Goal: Find specific page/section: Find specific page/section

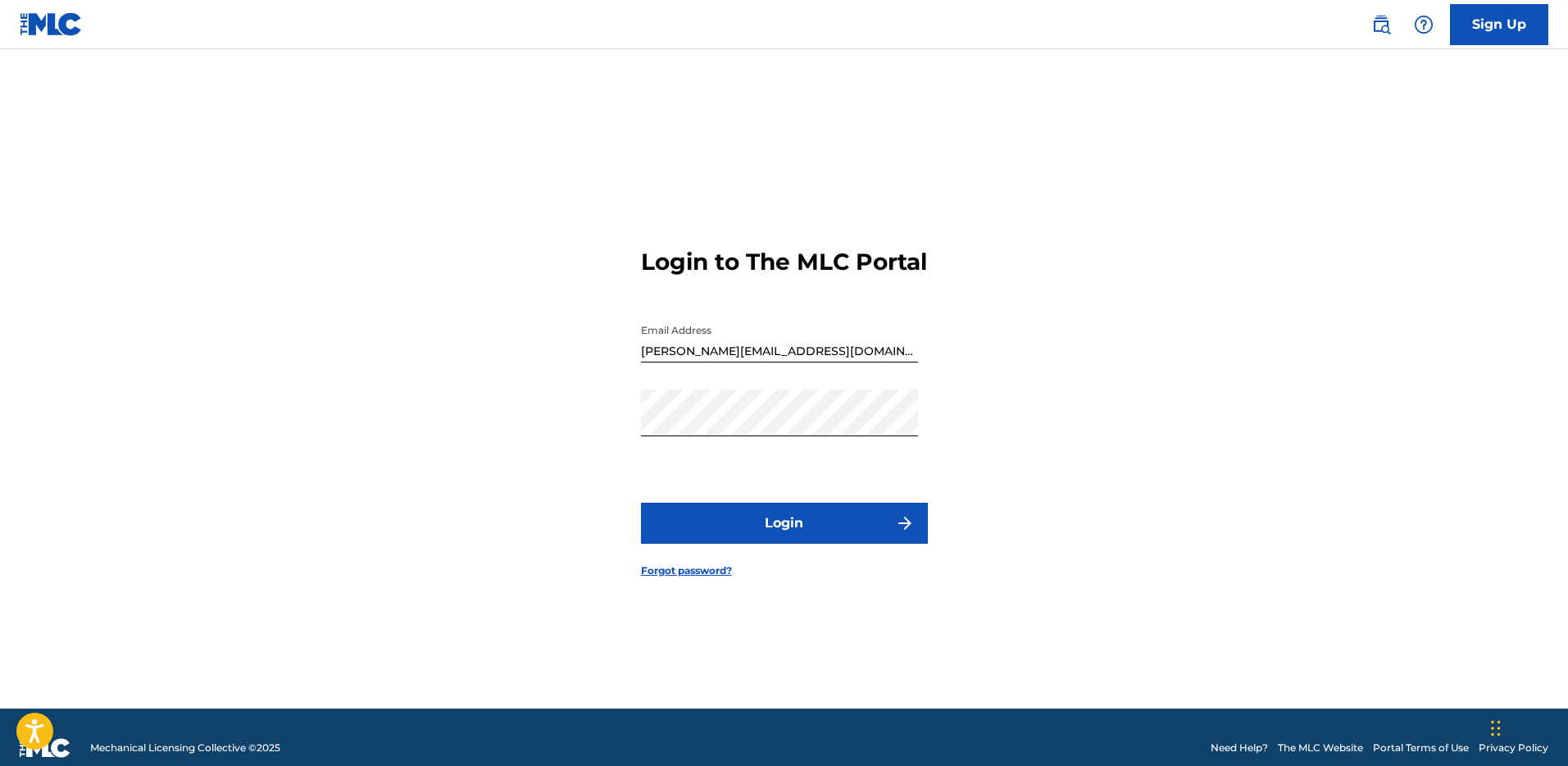
click at [741, 544] on button "Login" at bounding box center [784, 523] width 287 height 41
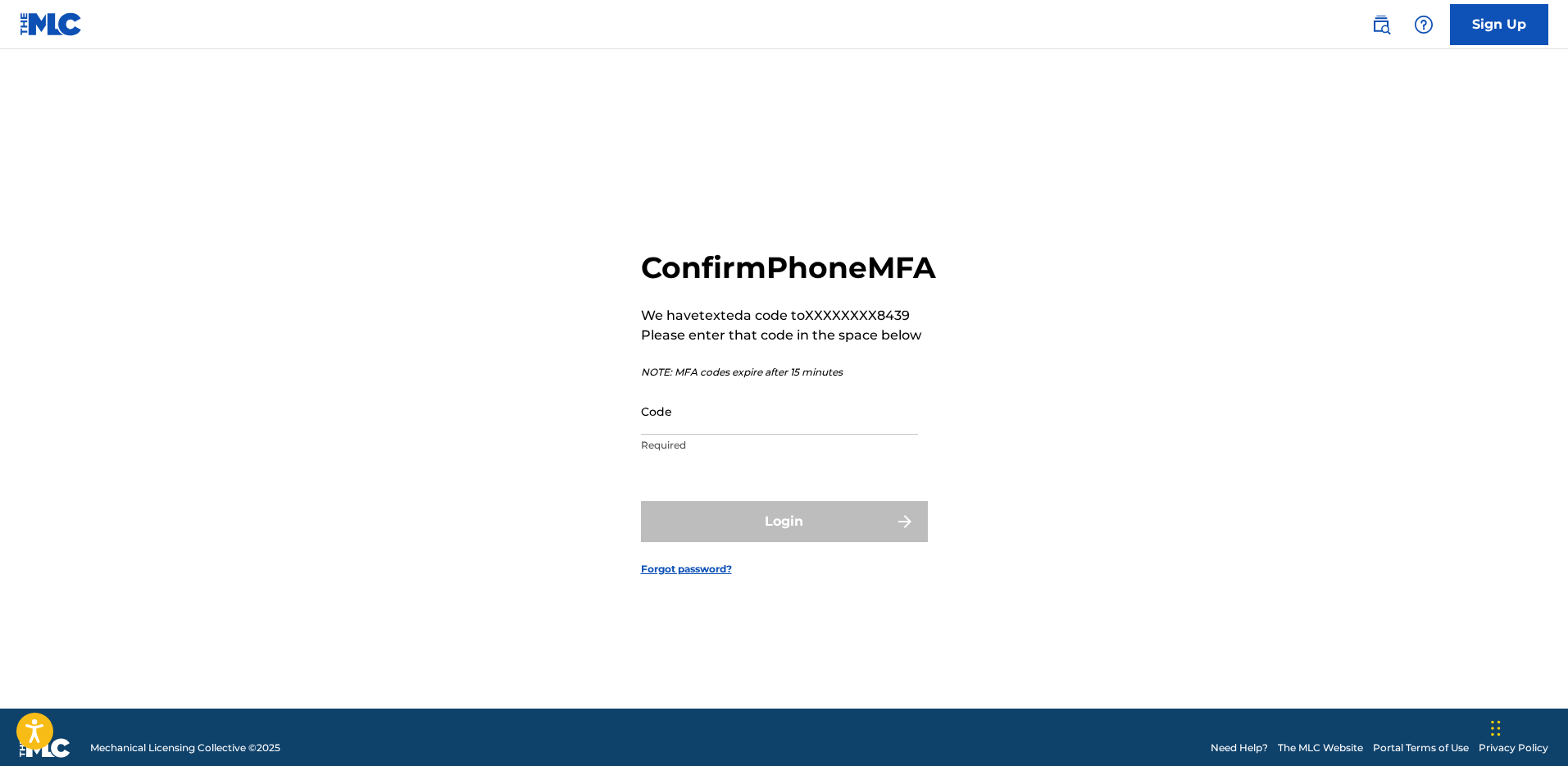
click at [741, 435] on input "Code" at bounding box center [779, 410] width 277 height 47
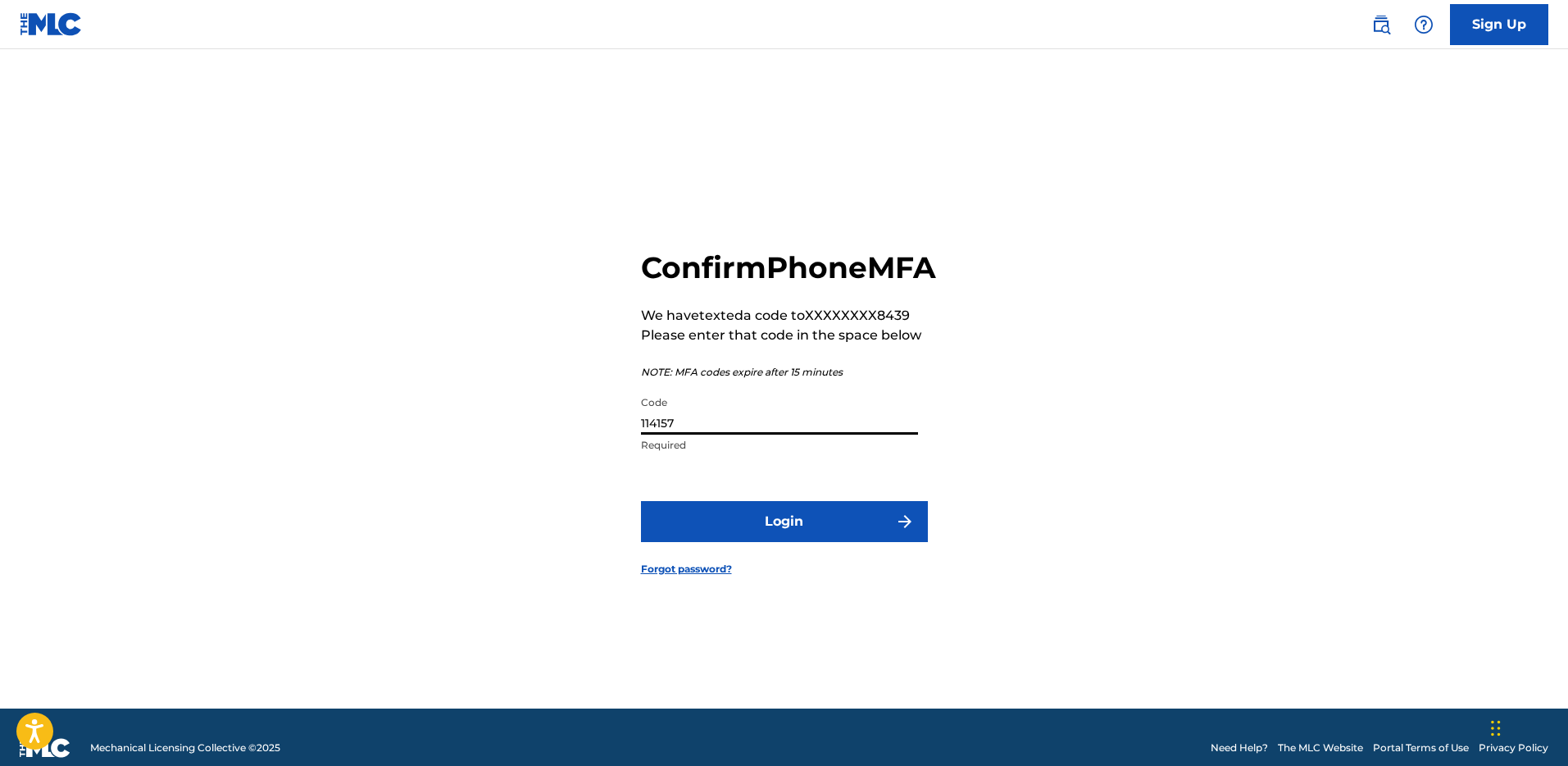
type input "114157"
click at [641, 501] on button "Login" at bounding box center [784, 521] width 287 height 41
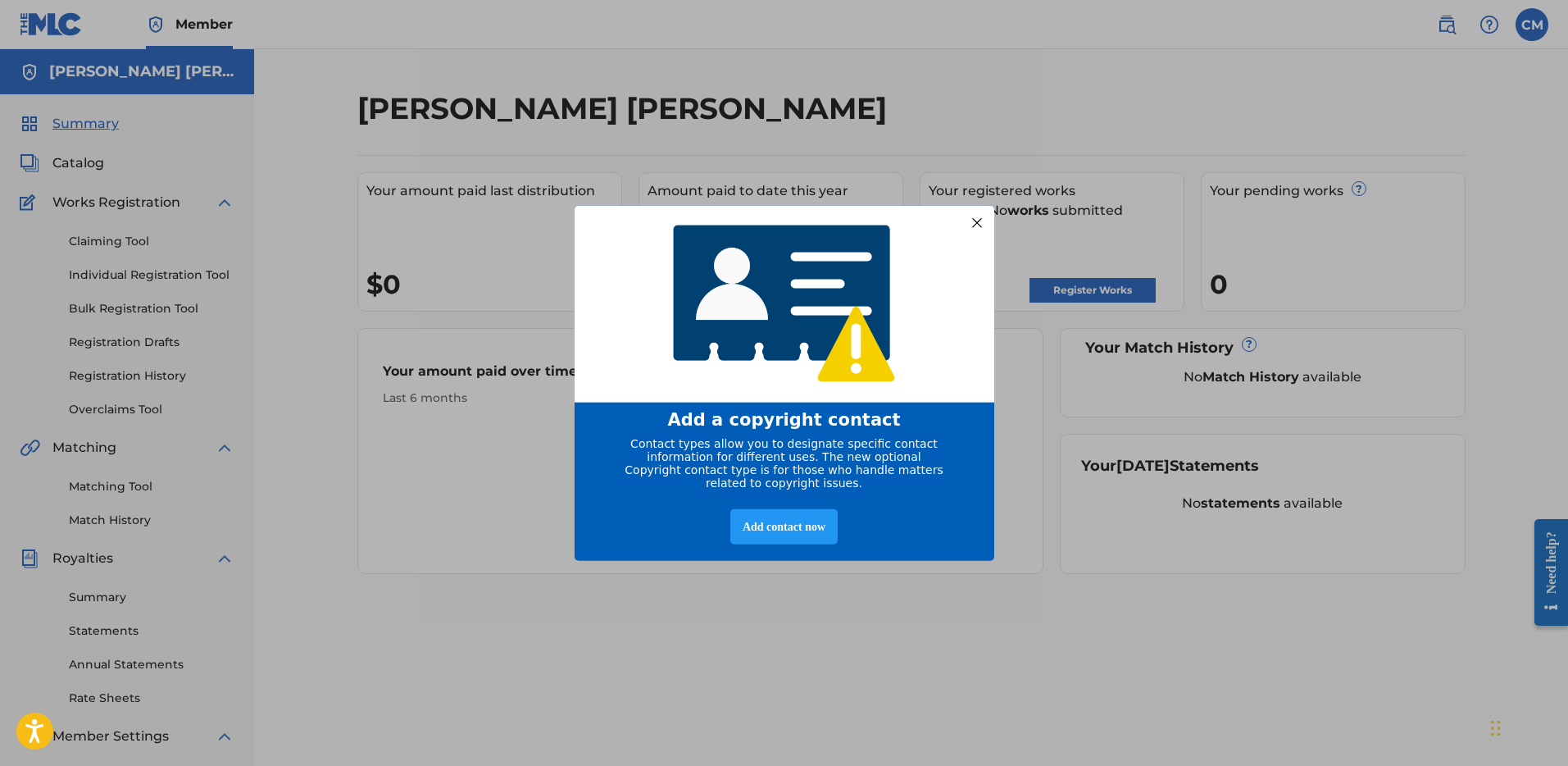
click at [973, 222] on div at bounding box center [976, 222] width 21 height 21
